Goal: Find specific page/section: Find specific page/section

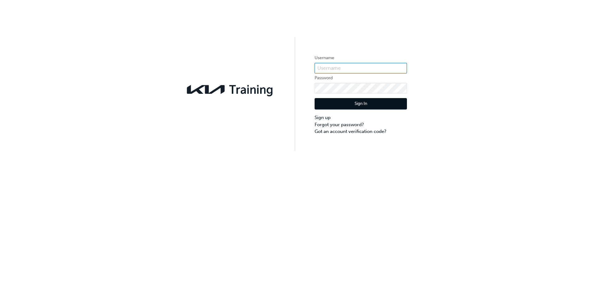
type input "KAU86109E2"
click at [358, 102] on button "Sign In" at bounding box center [361, 104] width 92 height 12
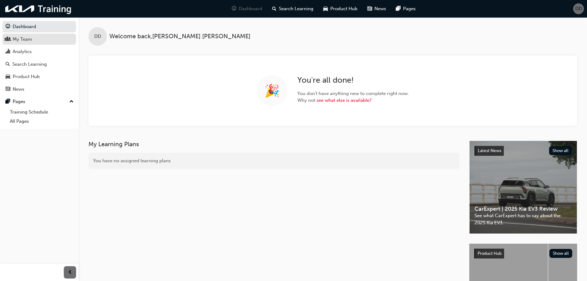
click at [19, 39] on div "My Team" at bounding box center [22, 39] width 19 height 7
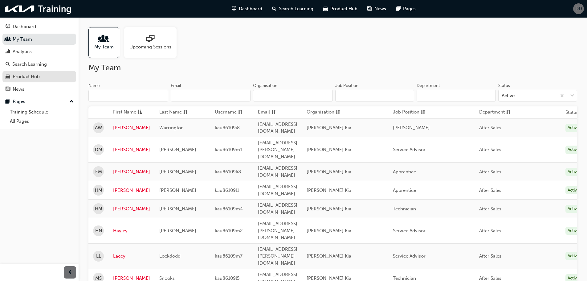
click at [21, 78] on div "Product Hub" at bounding box center [26, 76] width 27 height 7
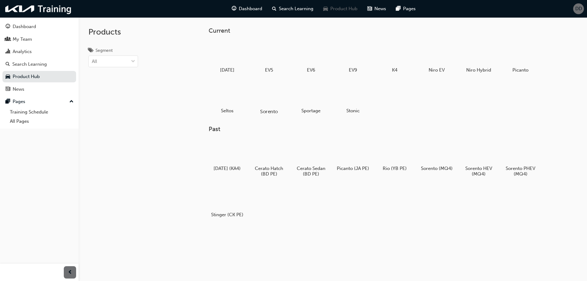
click at [269, 97] on div at bounding box center [269, 93] width 34 height 25
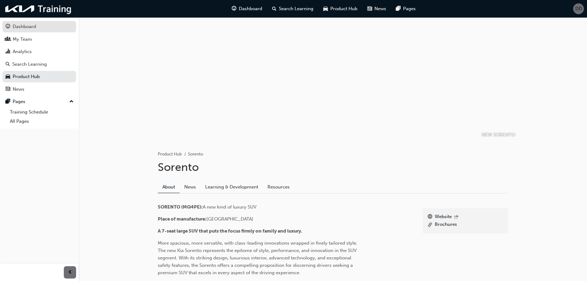
click at [19, 26] on div "Dashboard" at bounding box center [24, 26] width 23 height 7
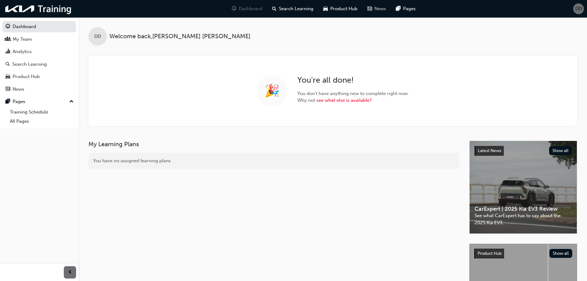
click at [371, 10] on span "news-icon" at bounding box center [369, 9] width 5 height 8
